Goal: Check status: Check status

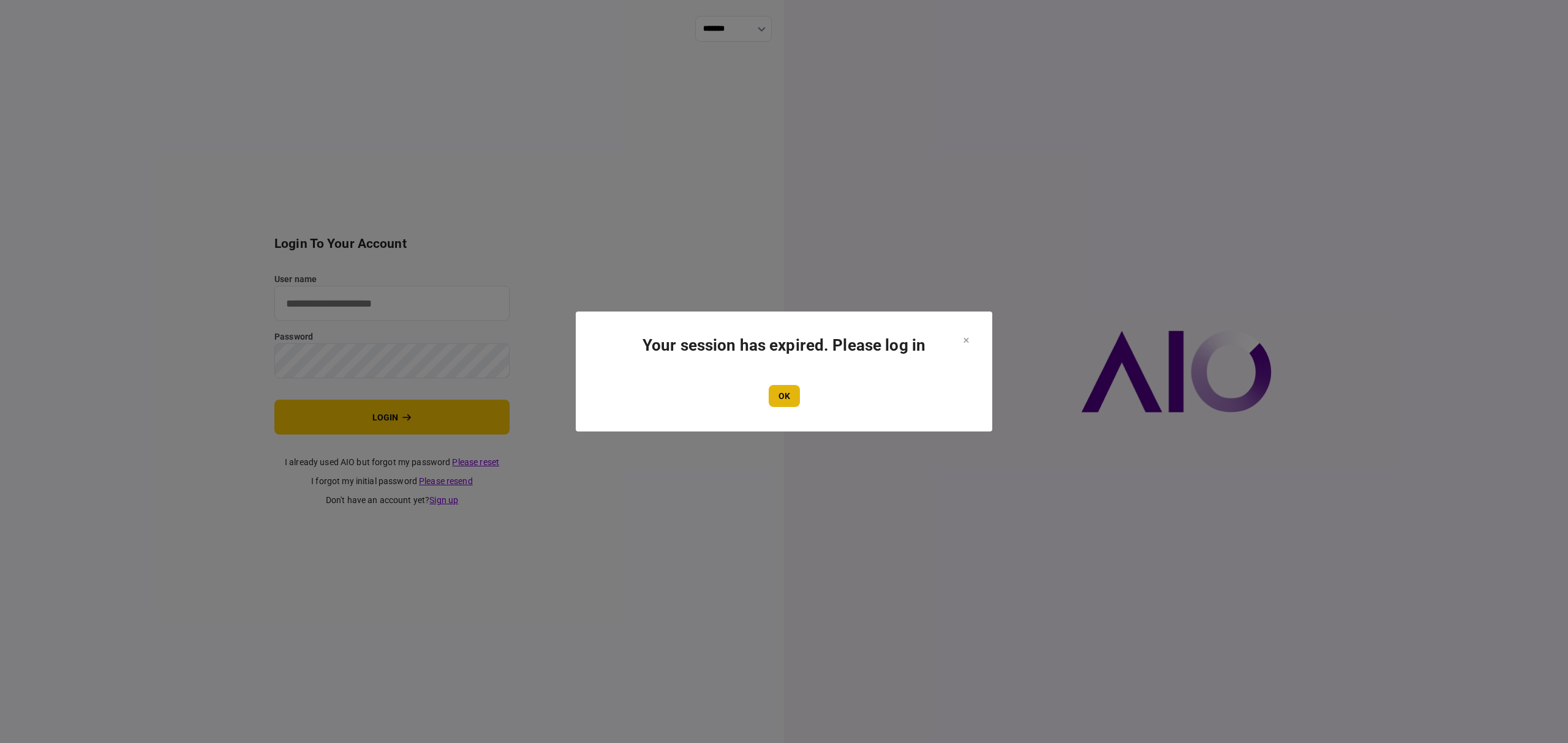
type input "*******"
click at [779, 394] on button "OK" at bounding box center [784, 395] width 31 height 22
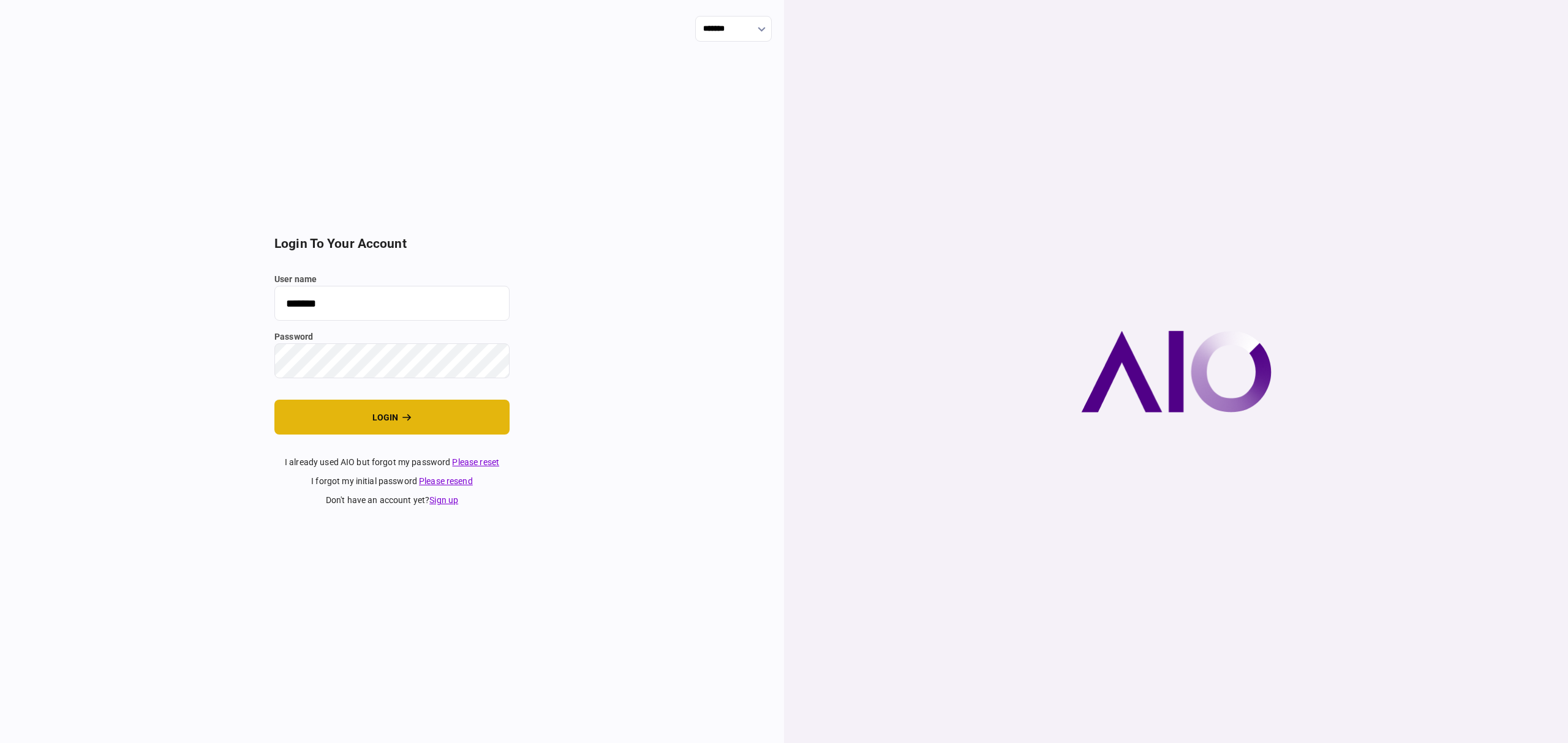
click at [473, 410] on button "login" at bounding box center [391, 417] width 235 height 35
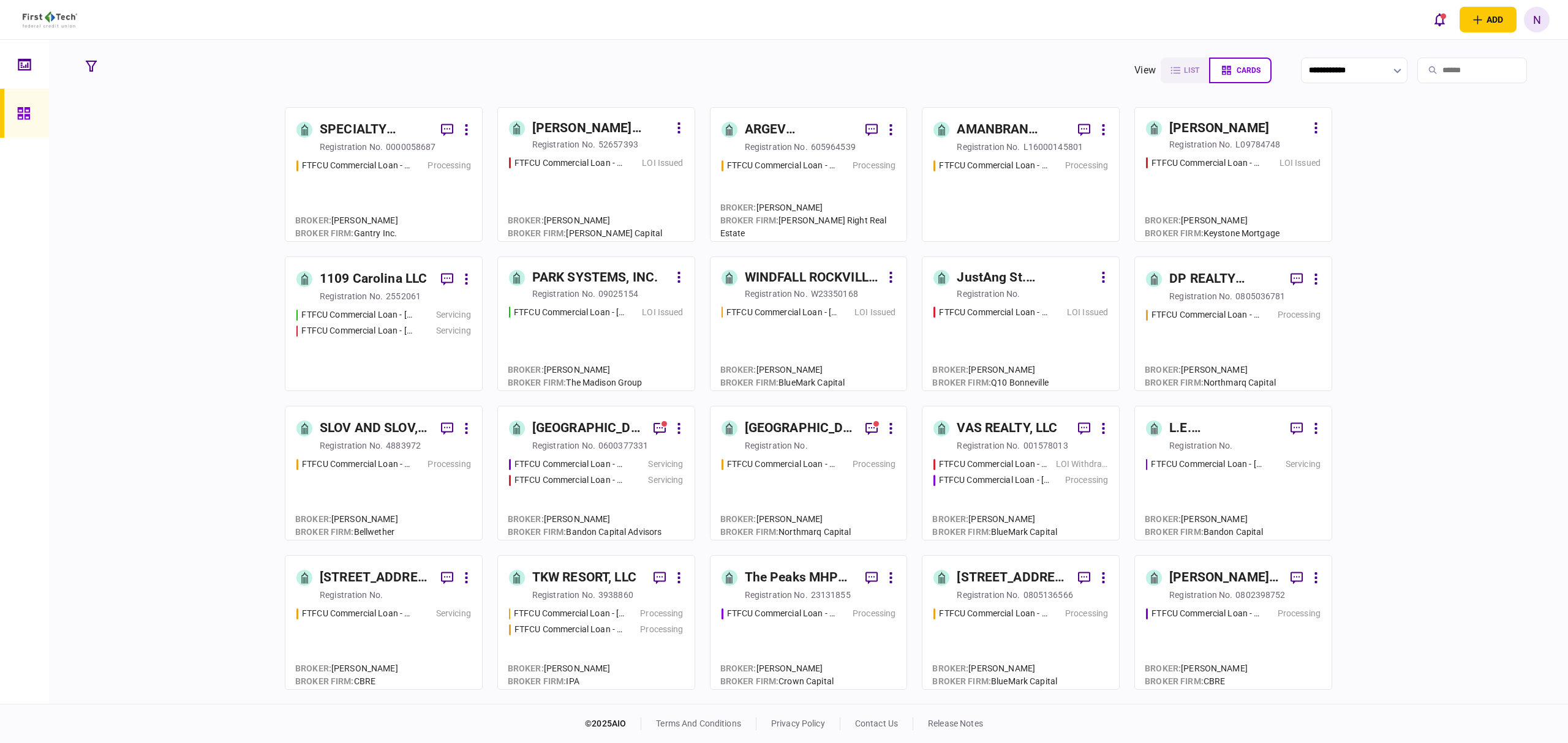
click at [1236, 153] on link "[PERSON_NAME] registration no. L09784748 FTFCU Commercial Loan - [STREET_ADDRES…" at bounding box center [1233, 174] width 198 height 134
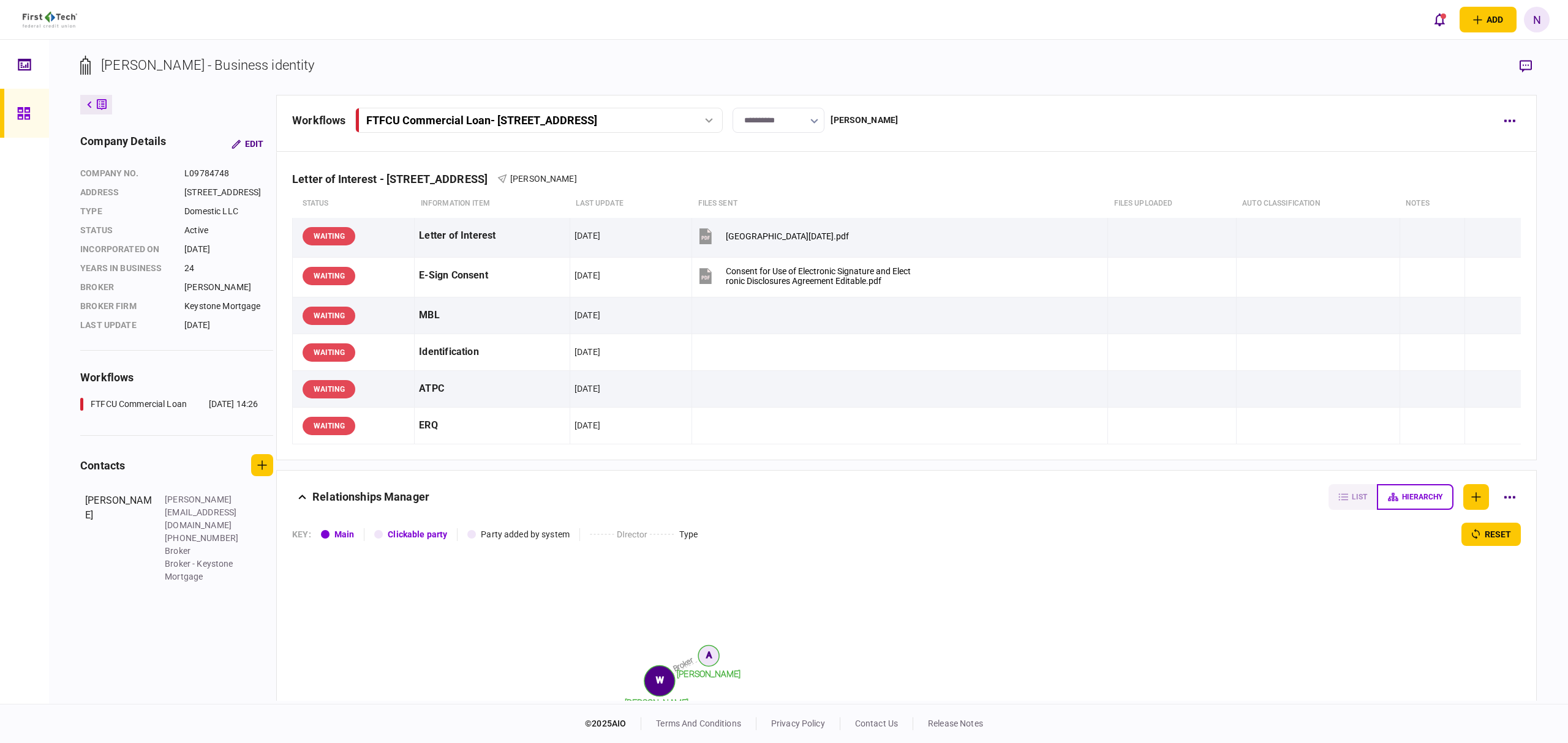
click at [8, 121] on link at bounding box center [24, 113] width 49 height 49
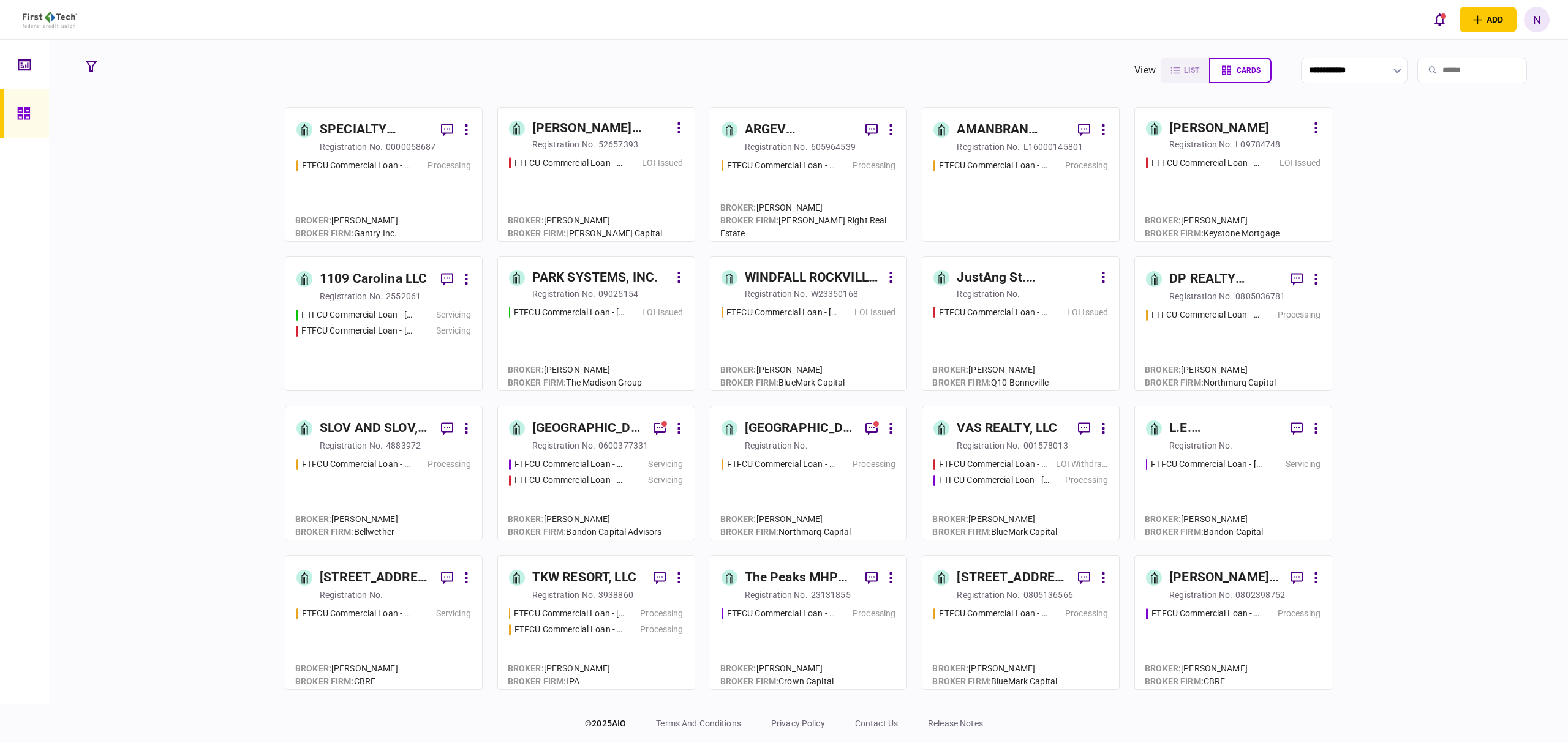
click at [837, 314] on div "FTFCU Commercial Loan - [DATE][STREET_ADDRESS][DATE][PERSON_NAME] Issued" at bounding box center [808, 312] width 174 height 13
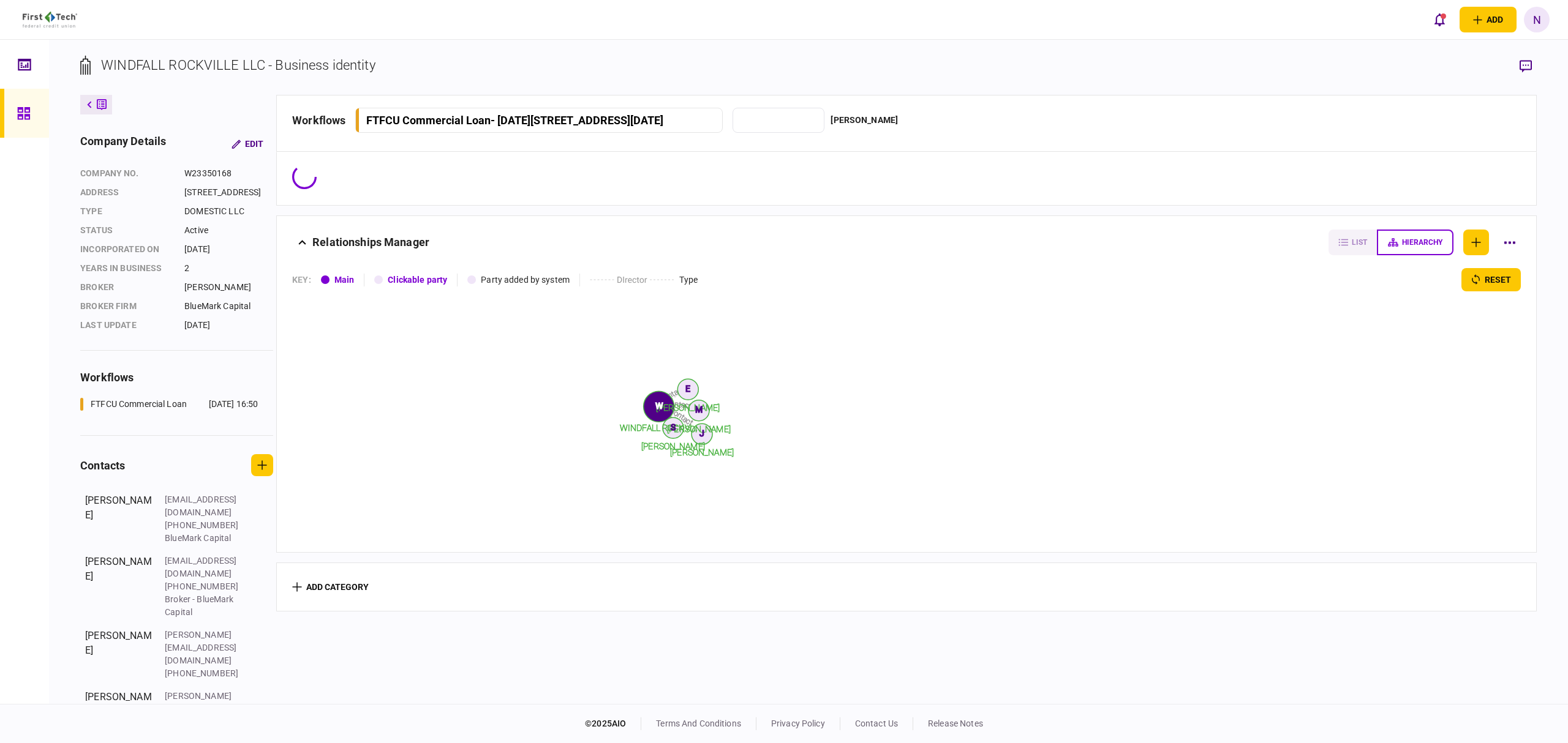
type input "**********"
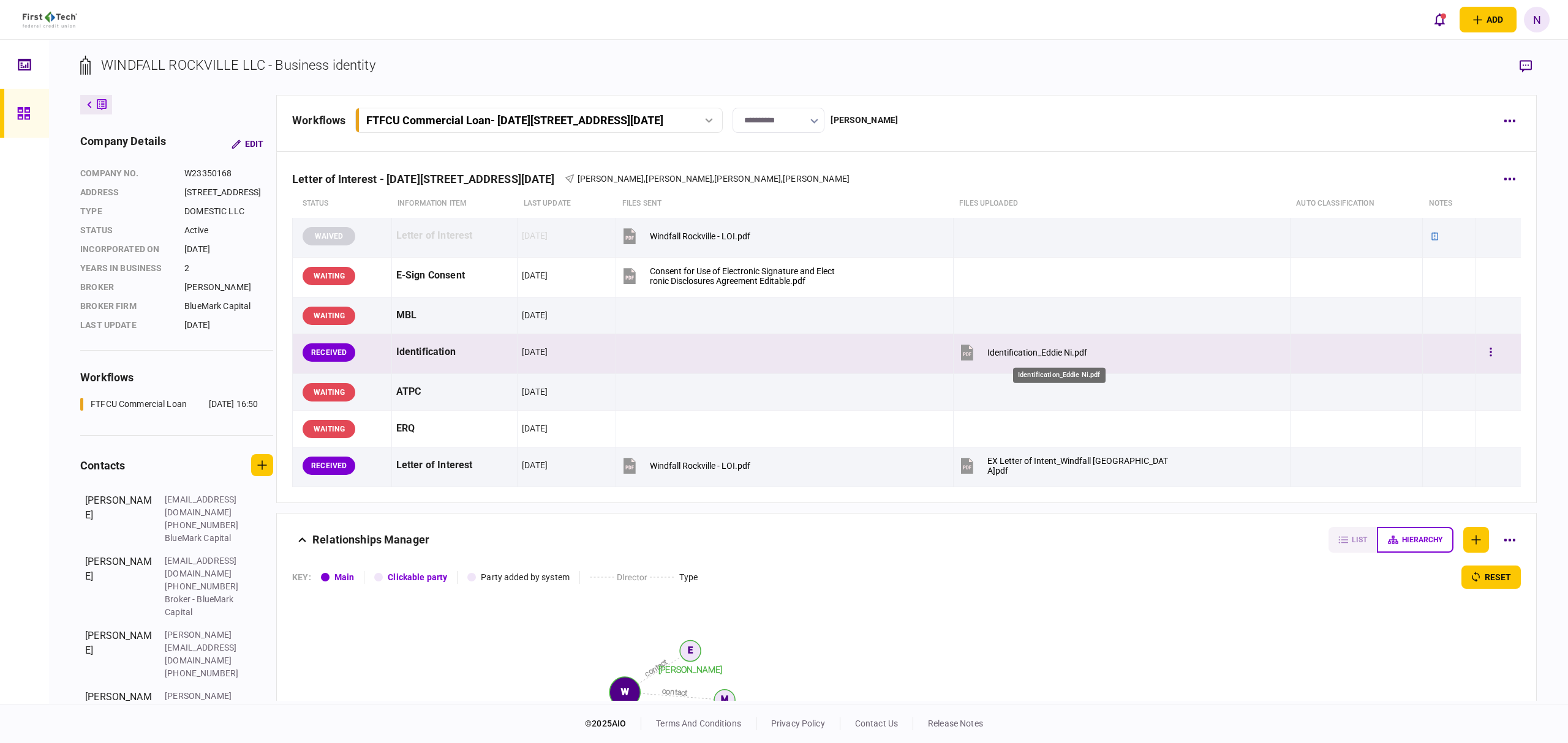
click at [1054, 350] on div "Identification_Eddie Ni.pdf" at bounding box center [1036, 352] width 100 height 10
click at [1487, 353] on button "button" at bounding box center [1490, 352] width 22 height 22
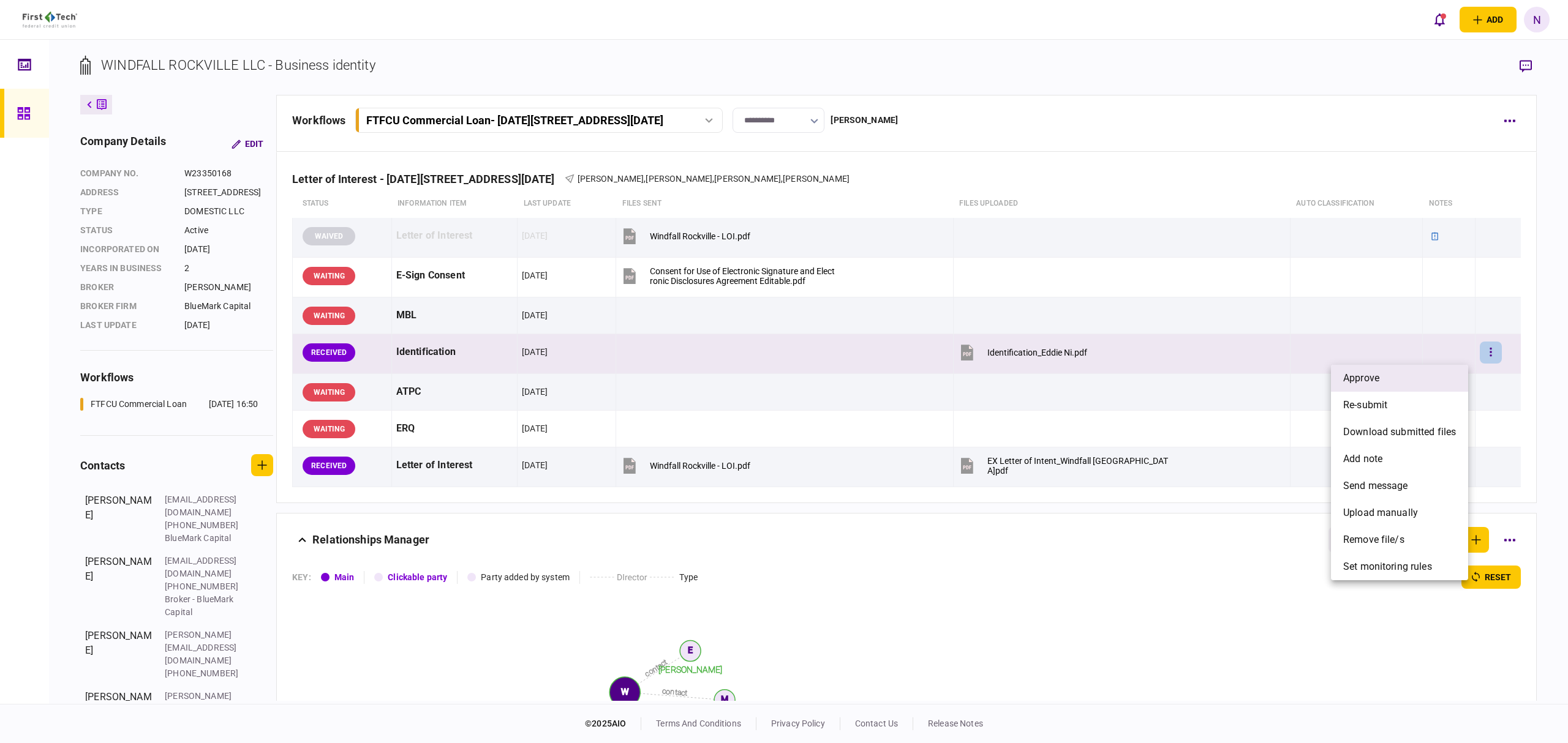
click at [1362, 381] on span "approve" at bounding box center [1362, 378] width 36 height 15
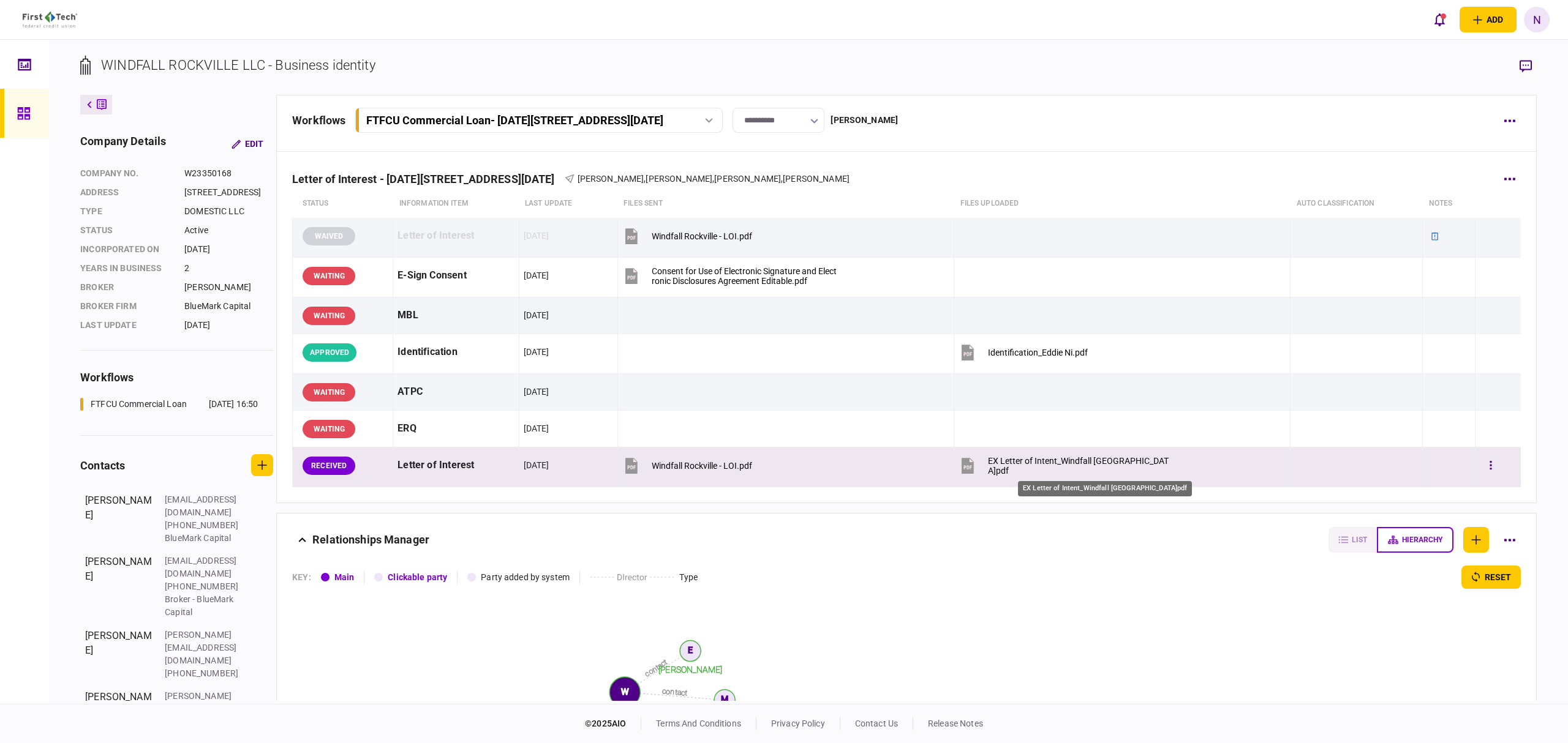
click at [1083, 466] on div "EX Letter of Intent_Windfall [GEOGRAPHIC_DATA]pdf" at bounding box center [1080, 466] width 185 height 20
click at [1489, 469] on icon "button" at bounding box center [1490, 465] width 3 height 11
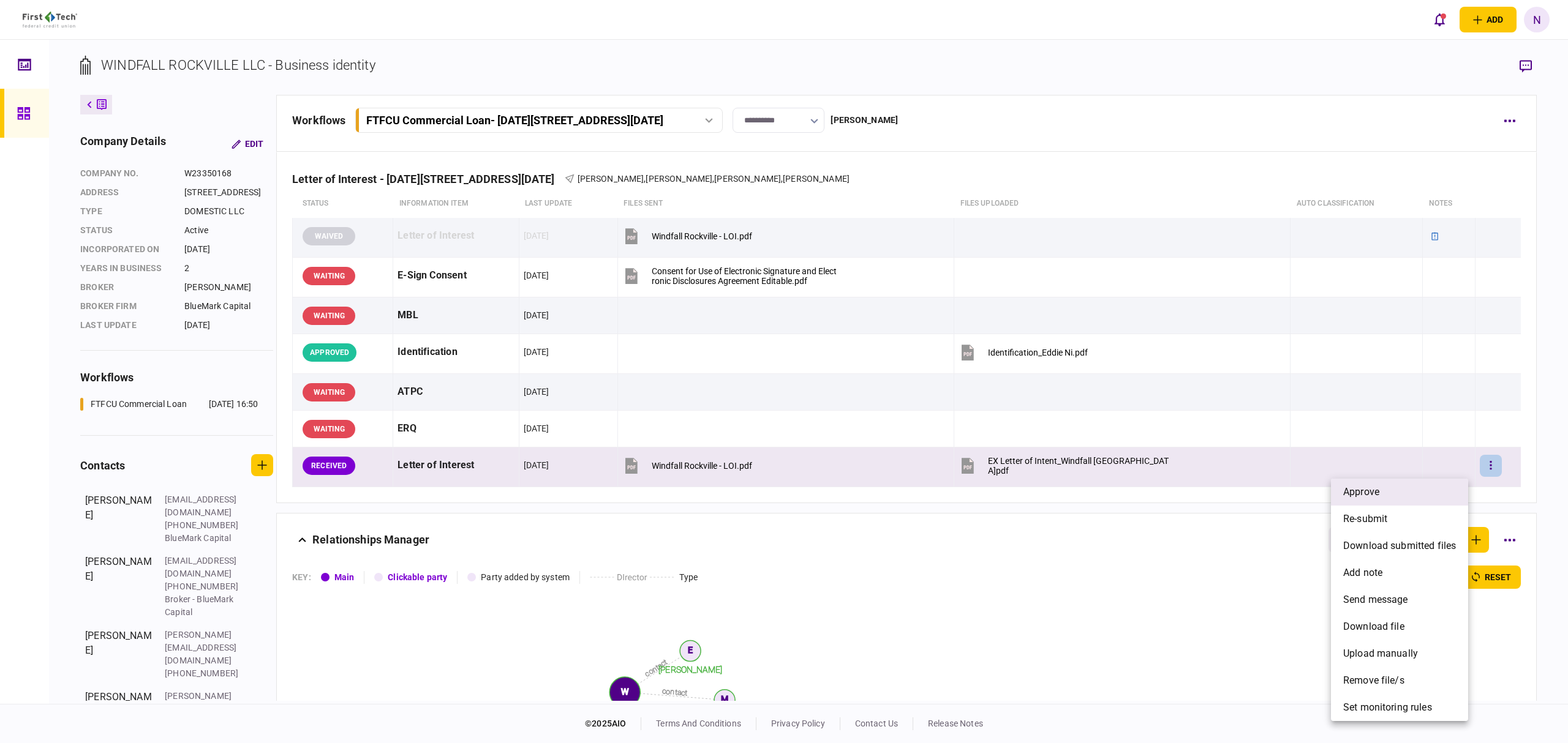
click at [1382, 490] on li "approve" at bounding box center [1400, 492] width 137 height 27
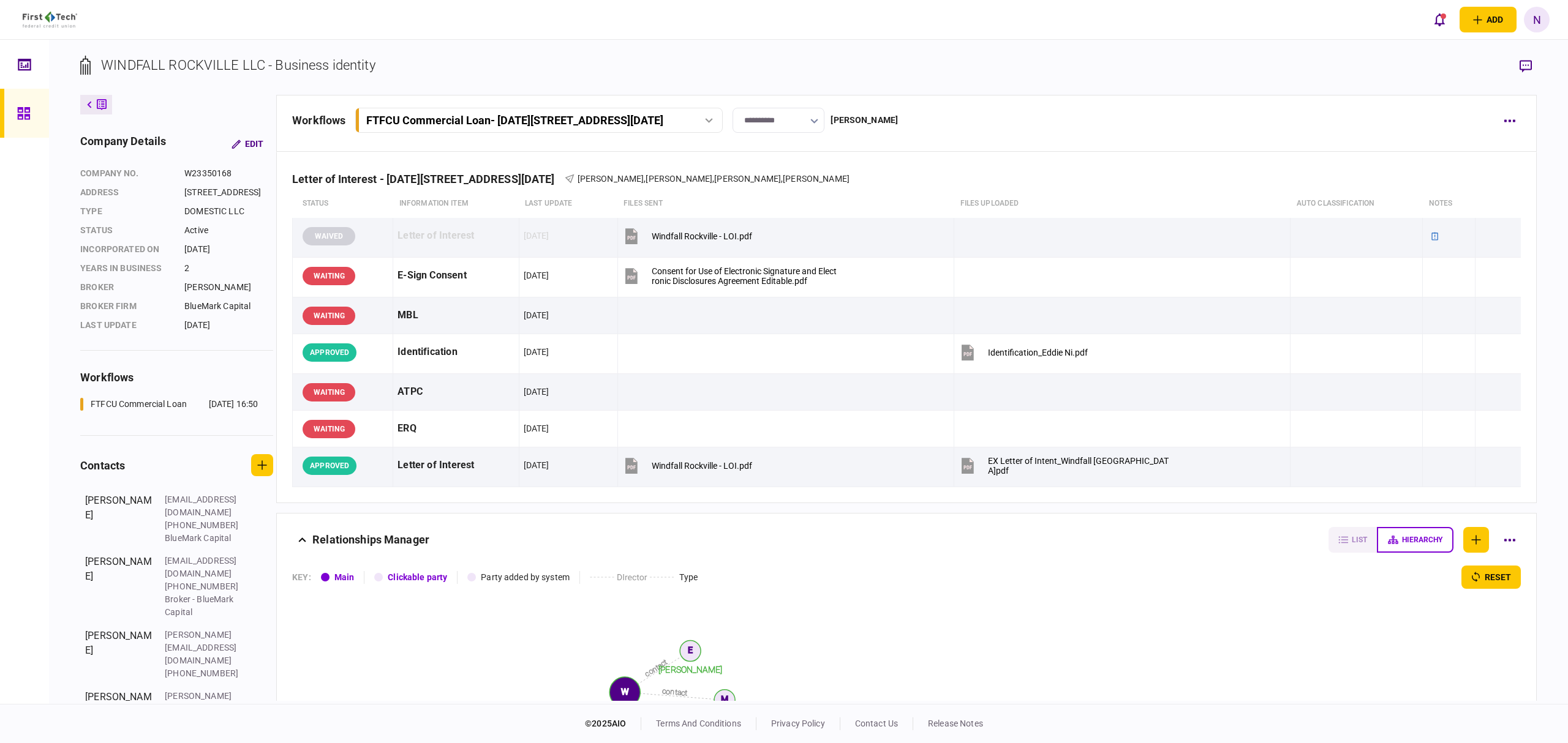
click at [7, 124] on link at bounding box center [24, 113] width 49 height 49
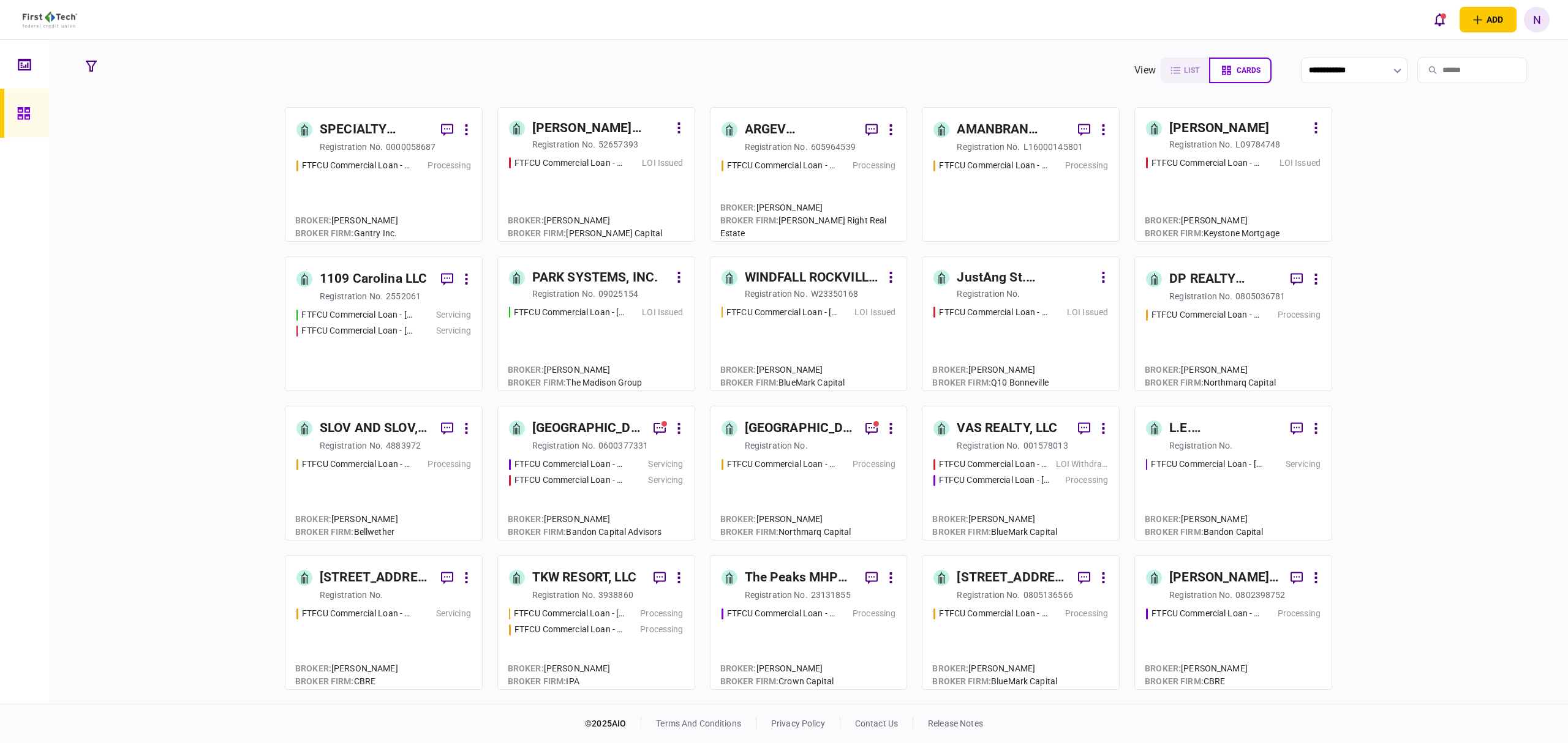
click at [1193, 297] on div "registration no." at bounding box center [1200, 297] width 63 height 12
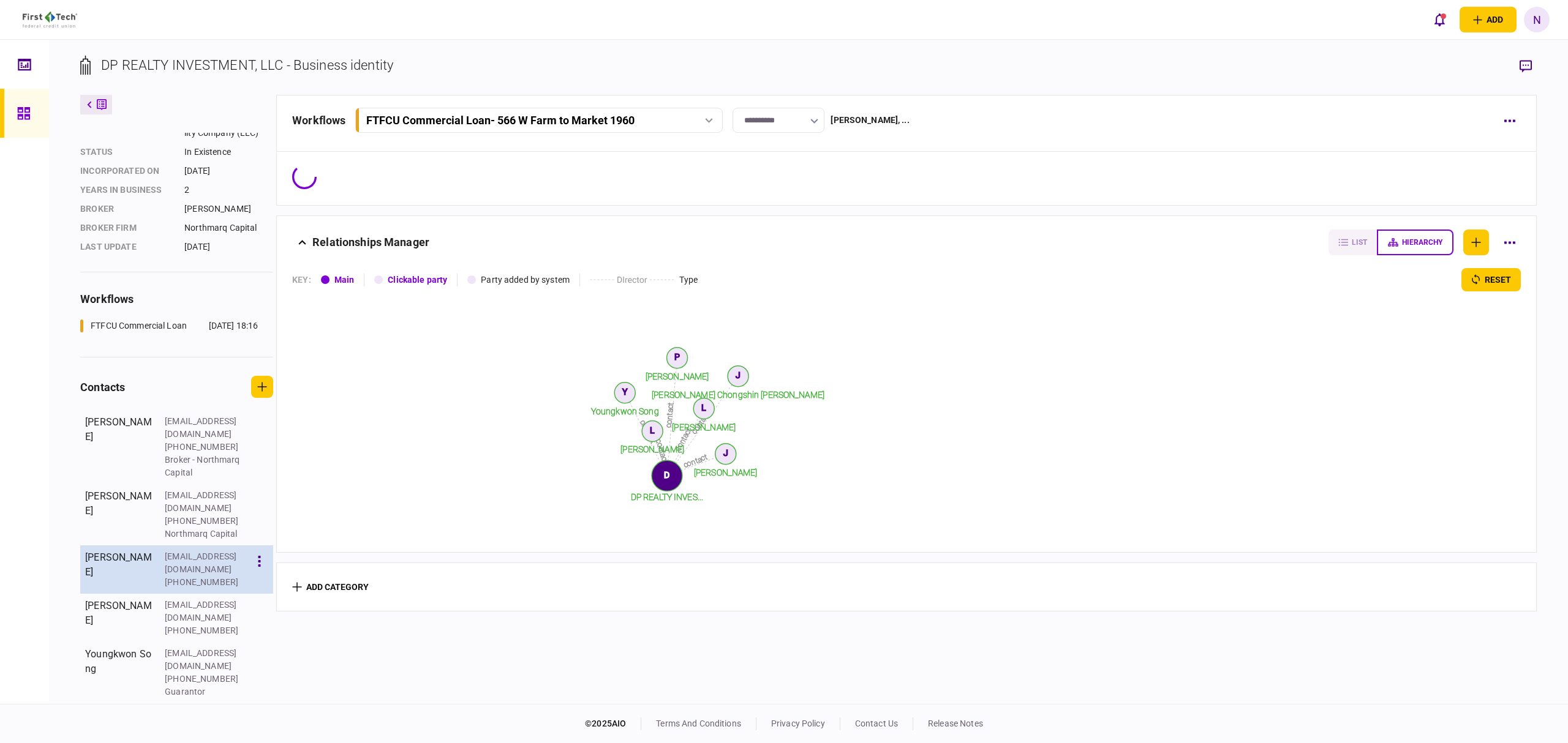
scroll to position [107, 0]
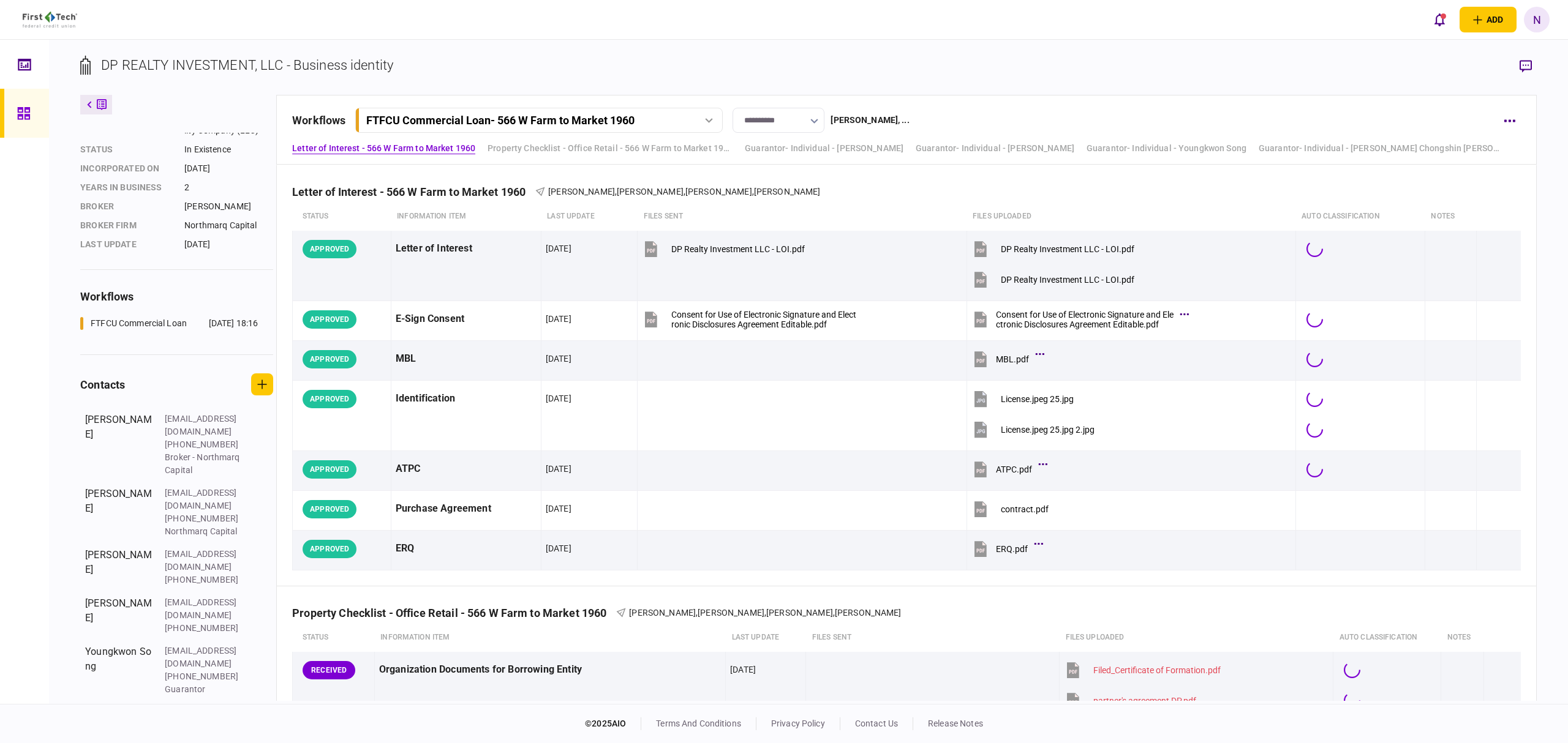
click at [160, 701] on section "[PERSON_NAME] Chongshin [PERSON_NAME] [PERSON_NAME][EMAIL_ADDRESS][DOMAIN_NAME]…" at bounding box center [177, 735] width 193 height 68
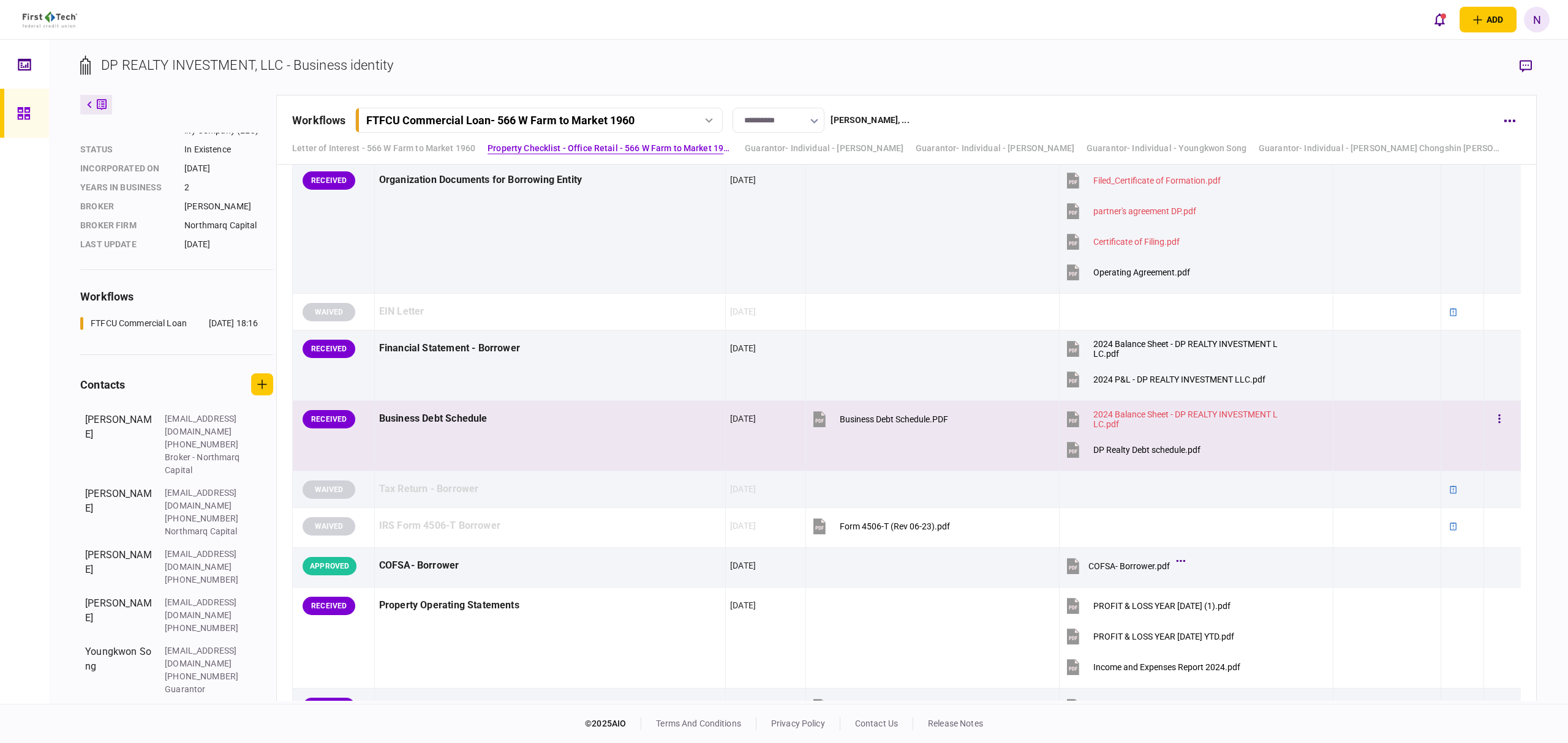
scroll to position [163, 0]
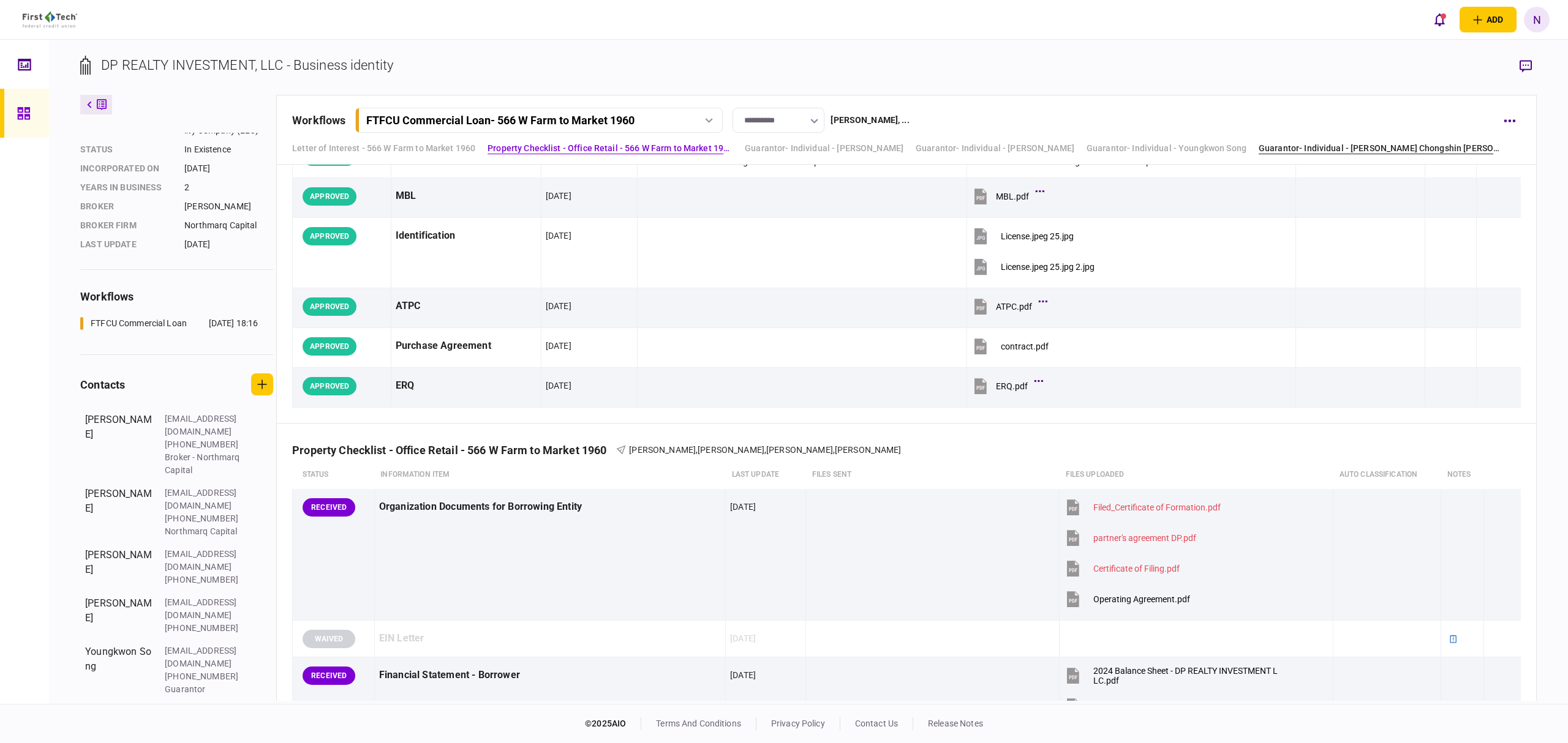
click at [1352, 147] on link "Guarantor- Individual - [PERSON_NAME] Chongshin [PERSON_NAME]" at bounding box center [1381, 148] width 245 height 13
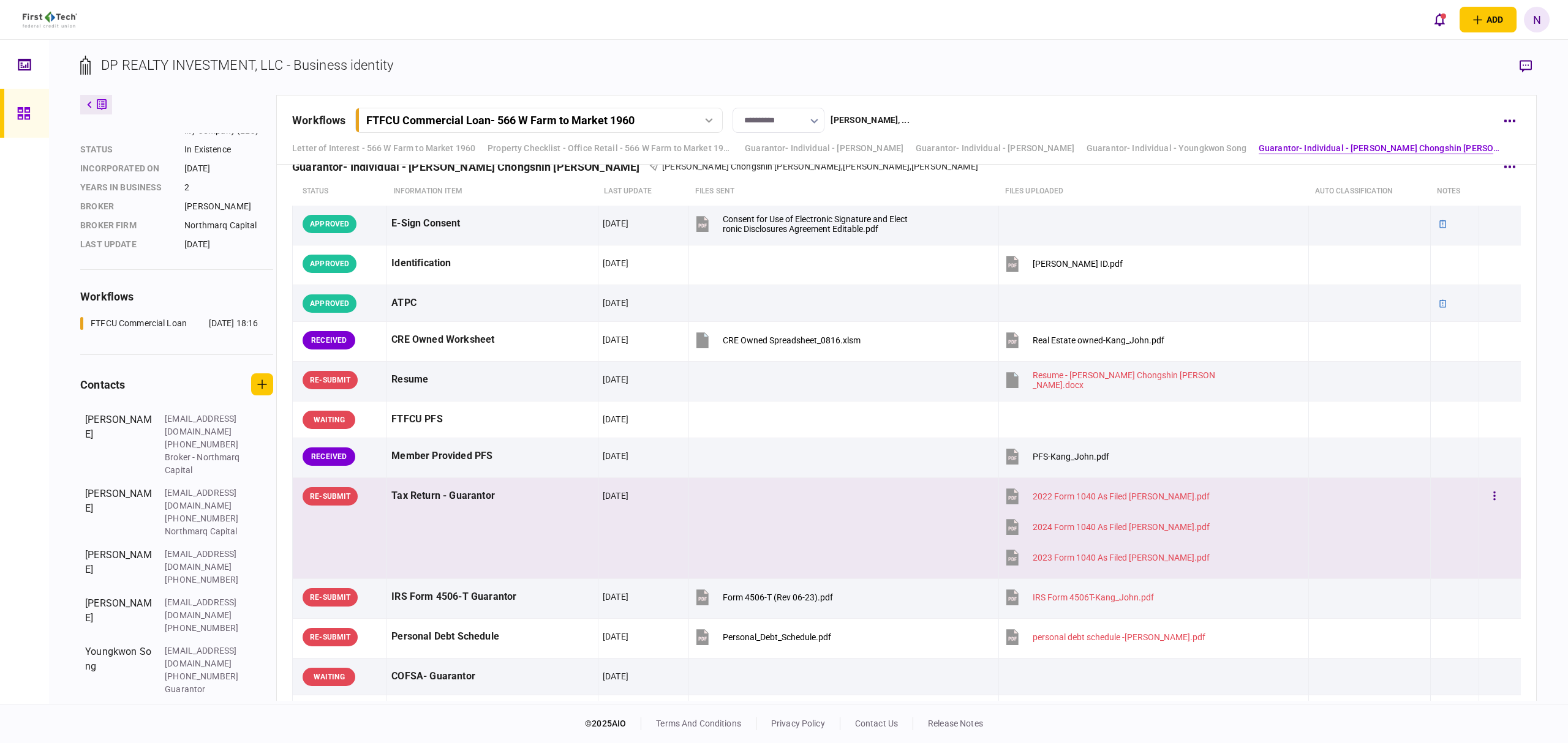
scroll to position [3500, 0]
